Goal: Check status: Check status

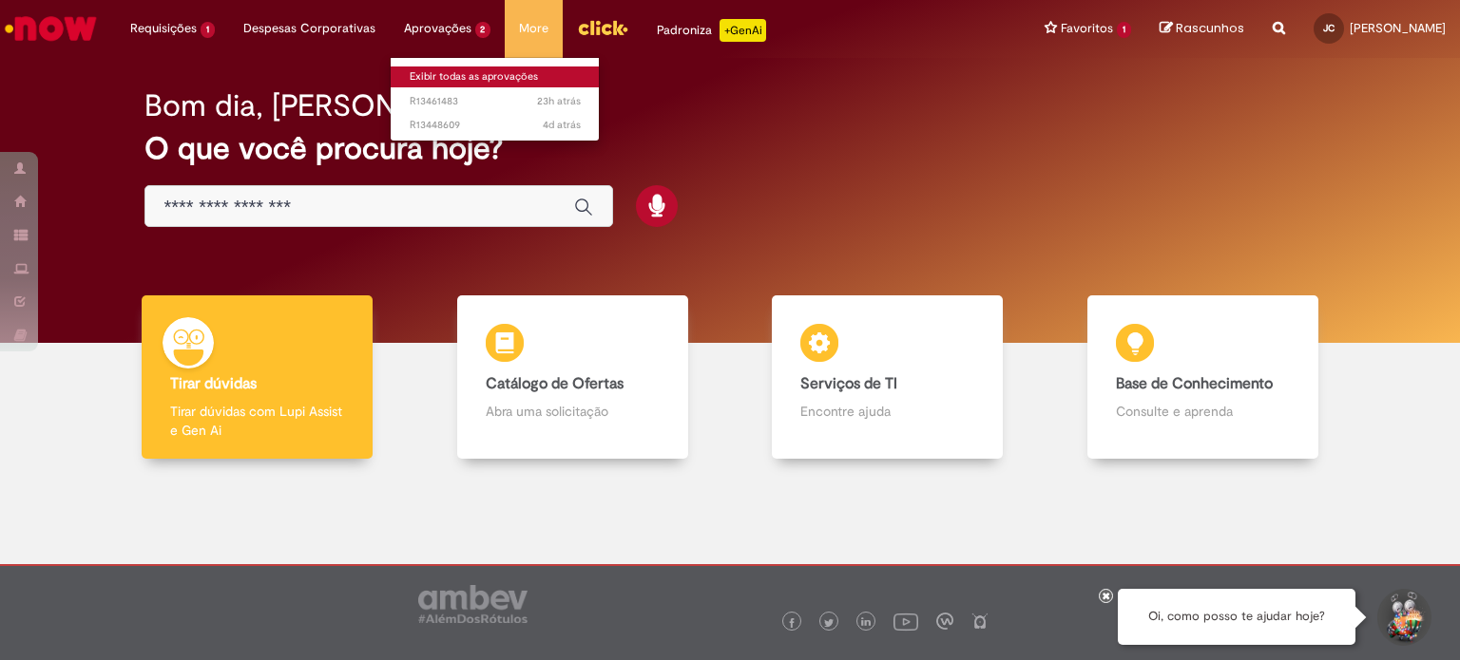
click at [427, 70] on link "Exibir todas as aprovações" at bounding box center [495, 77] width 209 height 21
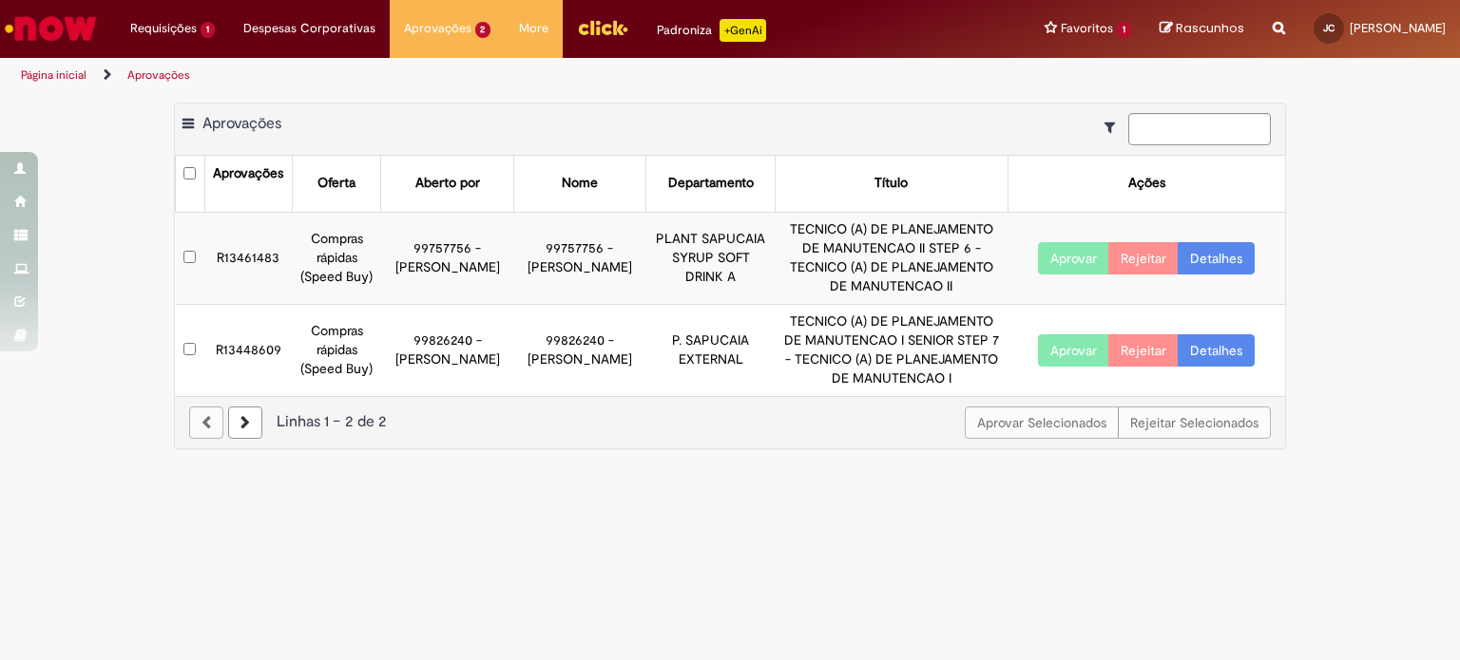
click at [48, 71] on link "Página inicial" at bounding box center [54, 74] width 66 height 15
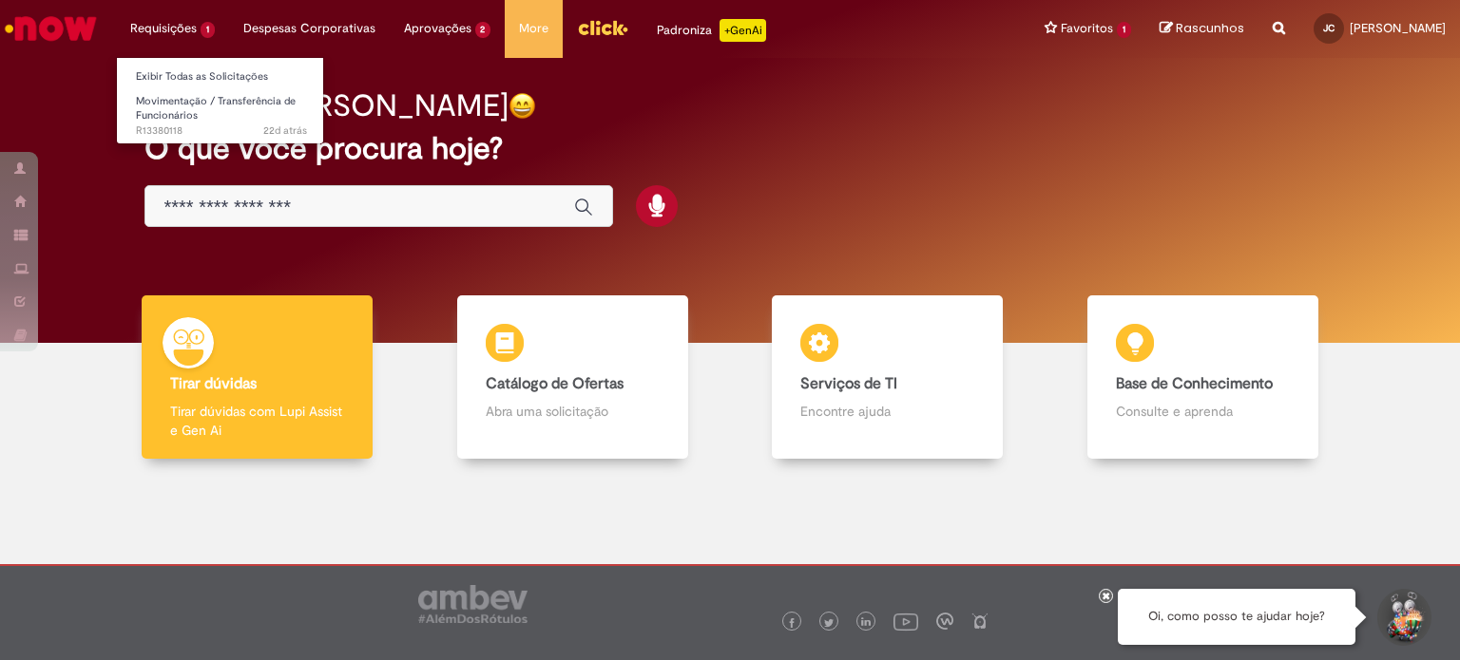
click at [178, 27] on li "Requisições 1 Exibir Todas as Solicitações Movimentação / Transferência de Func…" at bounding box center [172, 28] width 113 height 57
click at [179, 77] on link "Exibir Todas as Solicitações" at bounding box center [221, 77] width 209 height 21
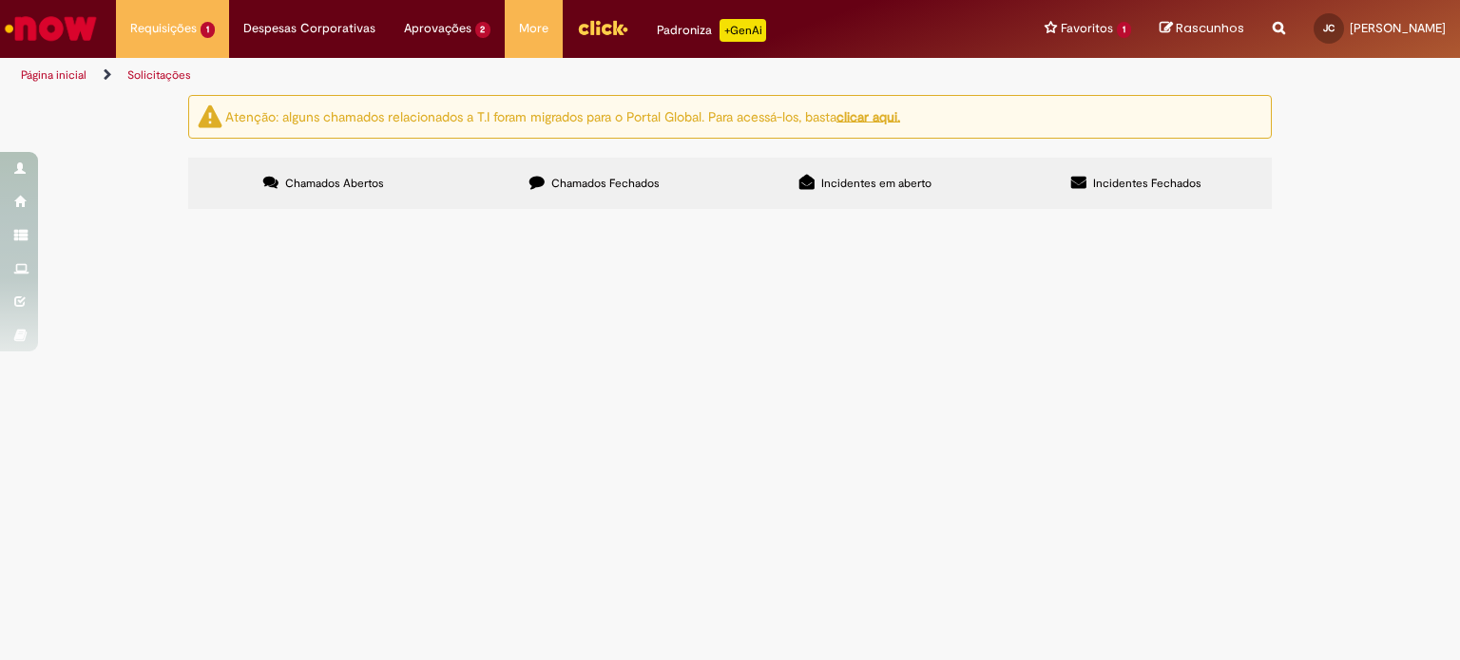
click at [0, 0] on span "Fiz alteração de gestor na tarefa de mover trabalhadores , porém alterou incorr…" at bounding box center [0, 0] width 0 height 0
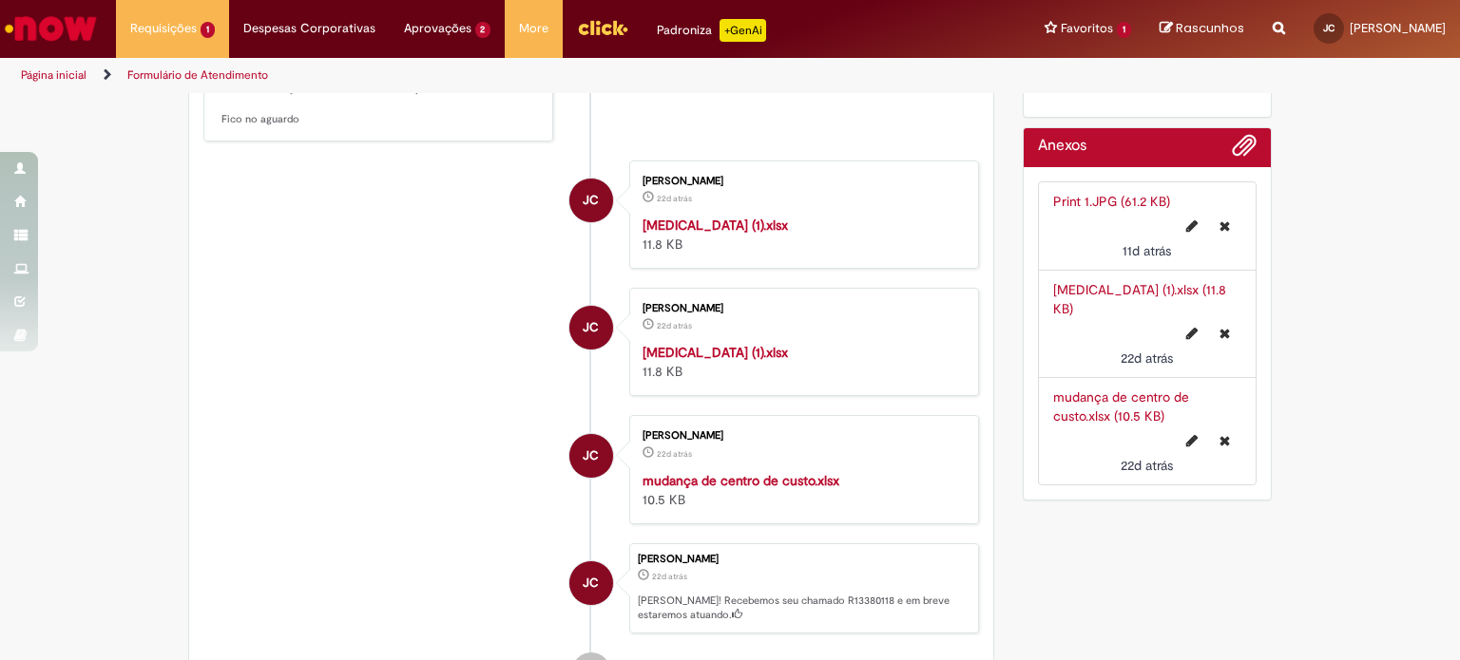
scroll to position [1045, 0]
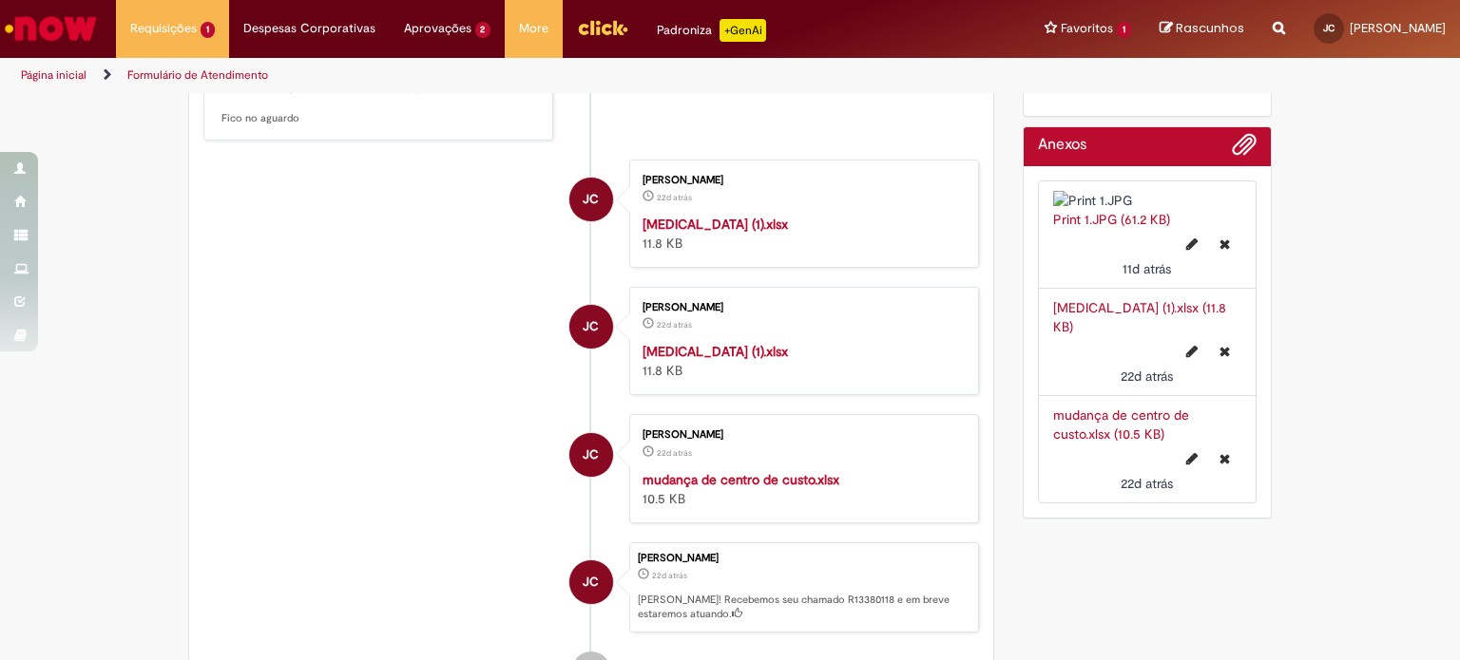
click at [730, 488] on strong "mudança de centro de custo.xlsx" at bounding box center [740, 479] width 197 height 17
